Goal: Task Accomplishment & Management: Manage account settings

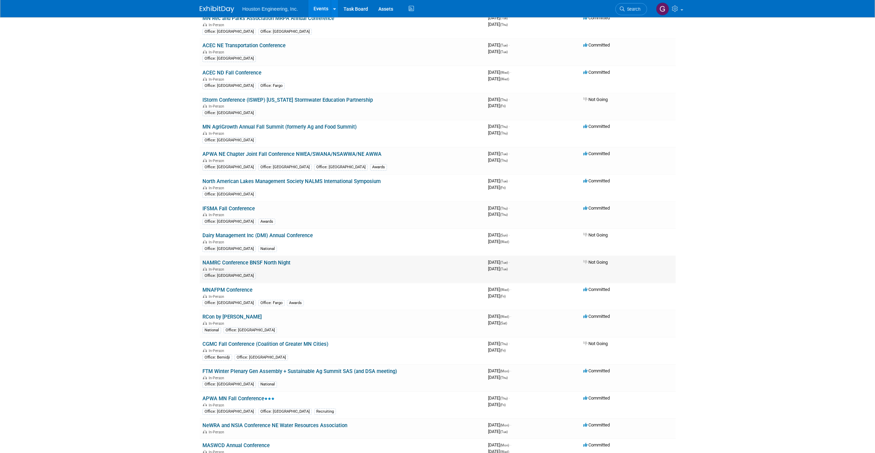
scroll to position [310, 0]
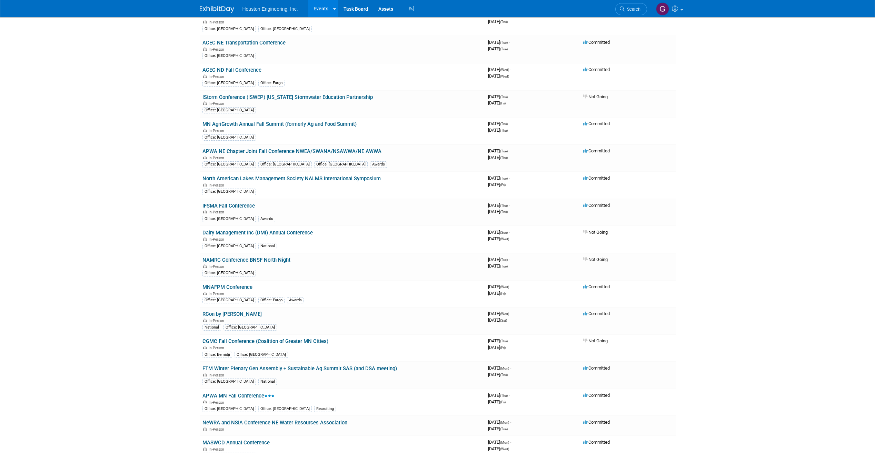
click at [243, 287] on link "MNAFPM Conference" at bounding box center [227, 287] width 50 height 6
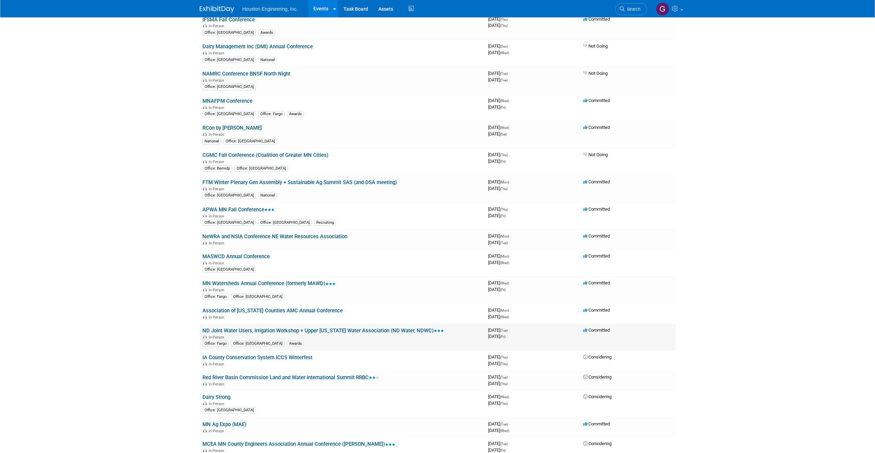
scroll to position [552, 0]
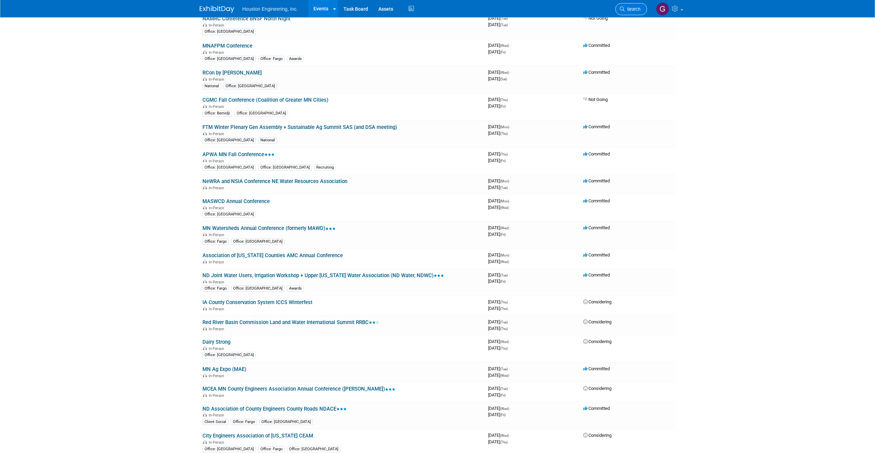
click at [627, 9] on span "Search" at bounding box center [632, 9] width 16 height 5
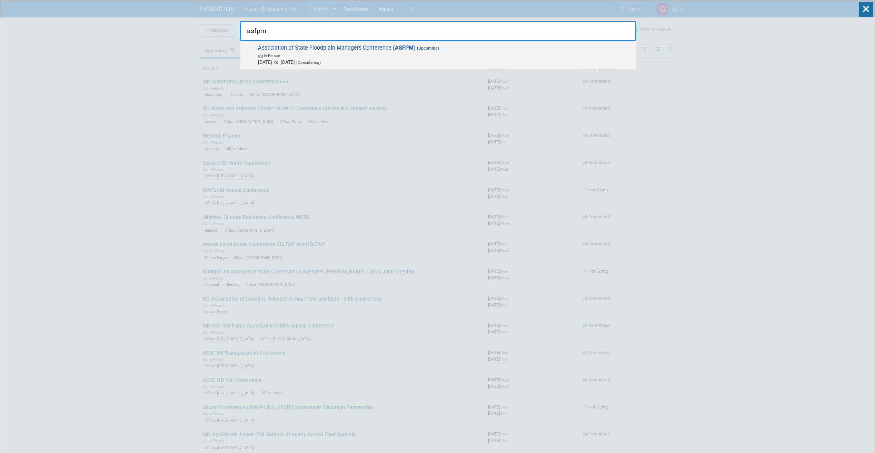
type input "asfpm"
click at [332, 46] on span "Association of State Floodplain Managers Conference ( ASFPM ) (Upcoming) In-Per…" at bounding box center [444, 54] width 376 height 21
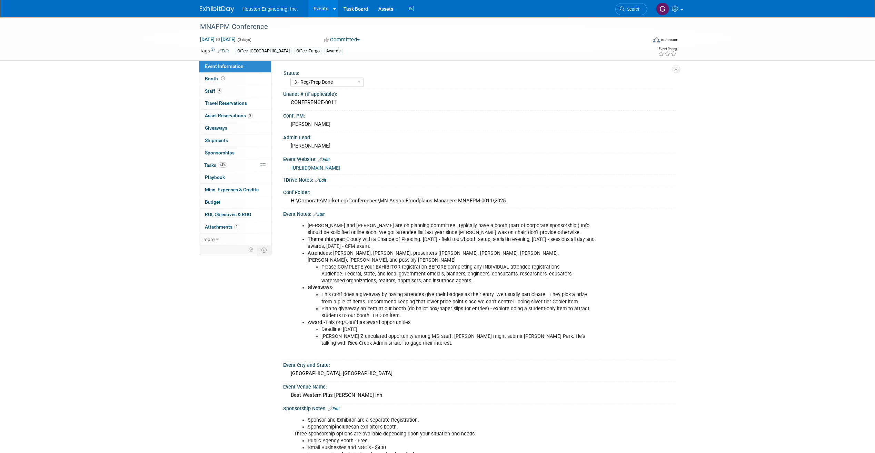
select select "3 - Reg/Prep Done"
select select "Yes"
select select "Water Resources"
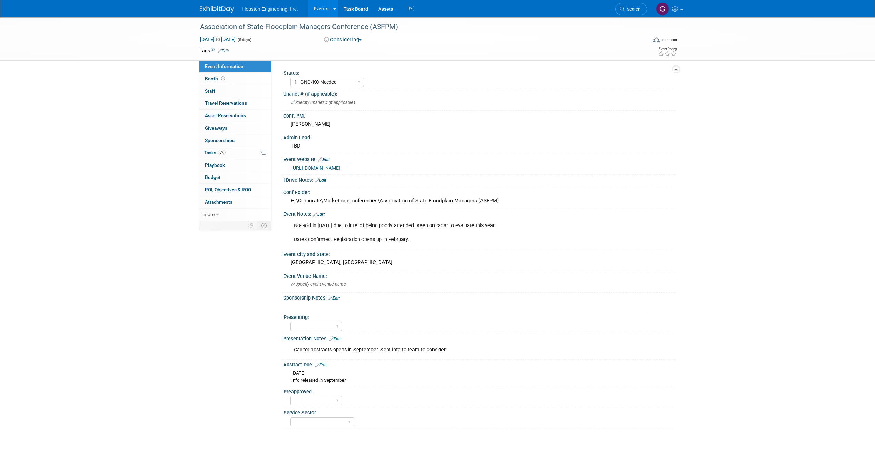
select select "1 - GNG/KO Needed"
click at [360, 84] on select "1 - GNG/KO Needed 2 - Post KO/Active Planning 3 - Reg/Prep Done" at bounding box center [326, 82] width 73 height 9
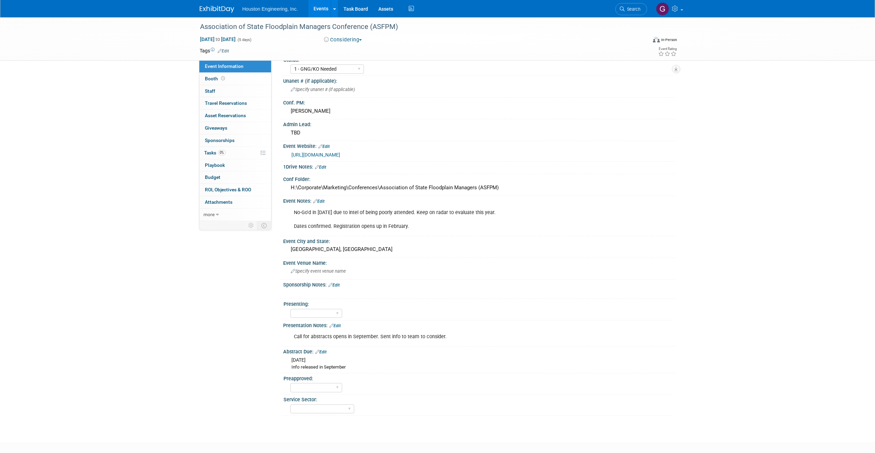
scroll to position [34, 0]
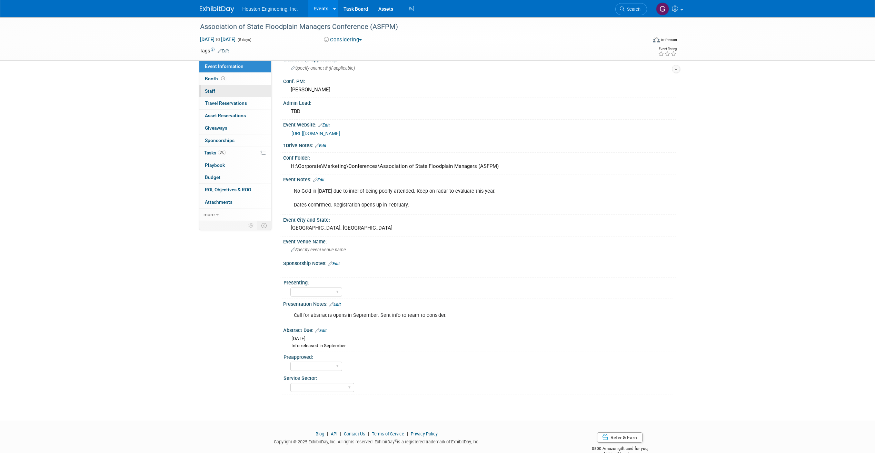
click at [210, 89] on span "Staff 0" at bounding box center [210, 91] width 10 height 6
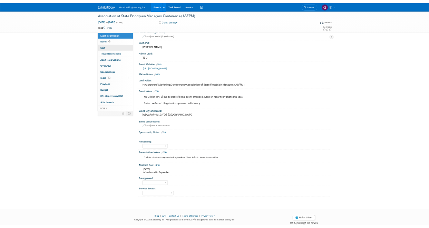
scroll to position [0, 0]
